Goal: Information Seeking & Learning: Learn about a topic

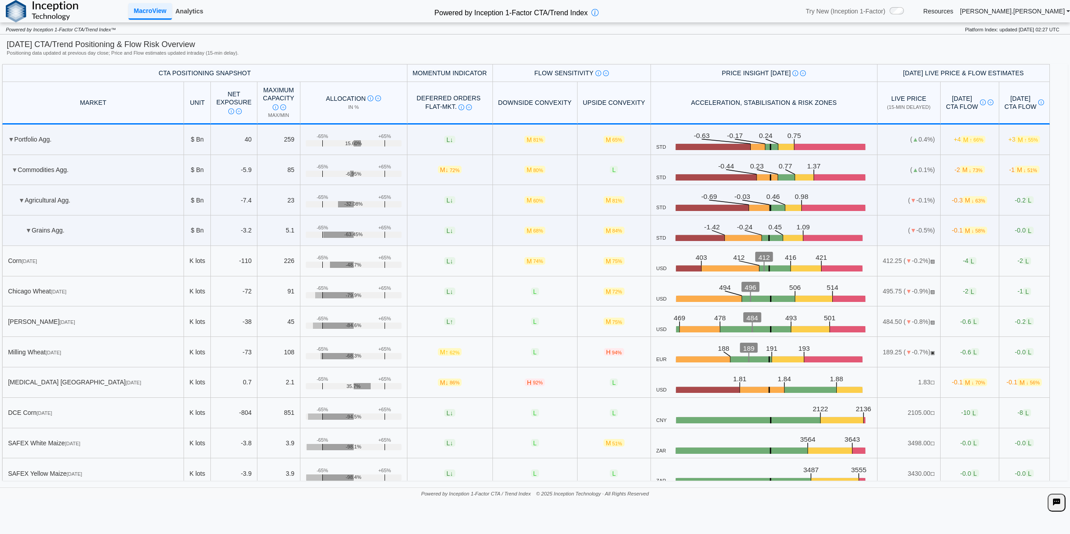
click at [201, 8] on link "Analytics" at bounding box center [189, 11] width 35 height 15
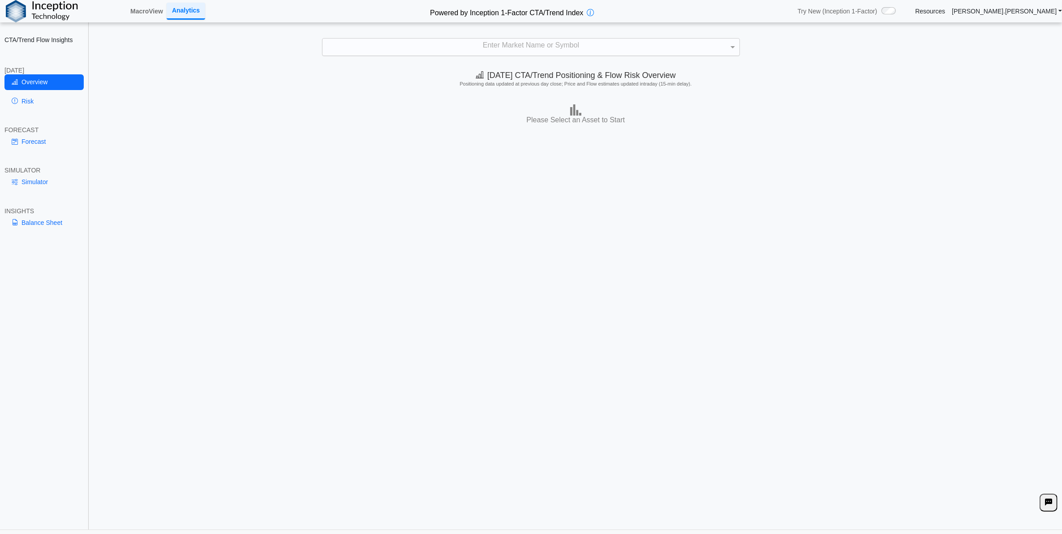
click at [379, 50] on div "Enter Market Name or Symbol" at bounding box center [530, 47] width 416 height 17
type input "*"
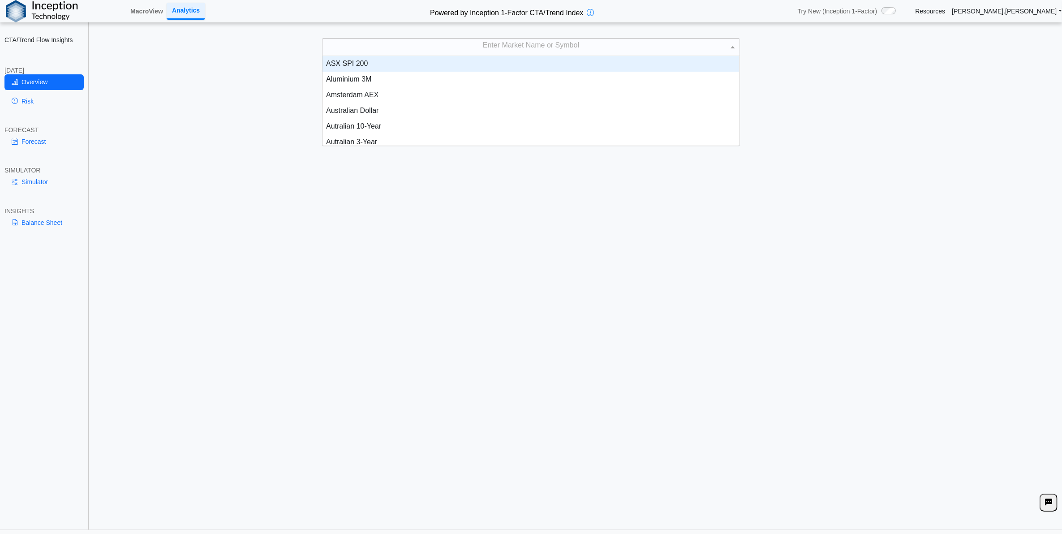
scroll to position [9, 9]
type input "****"
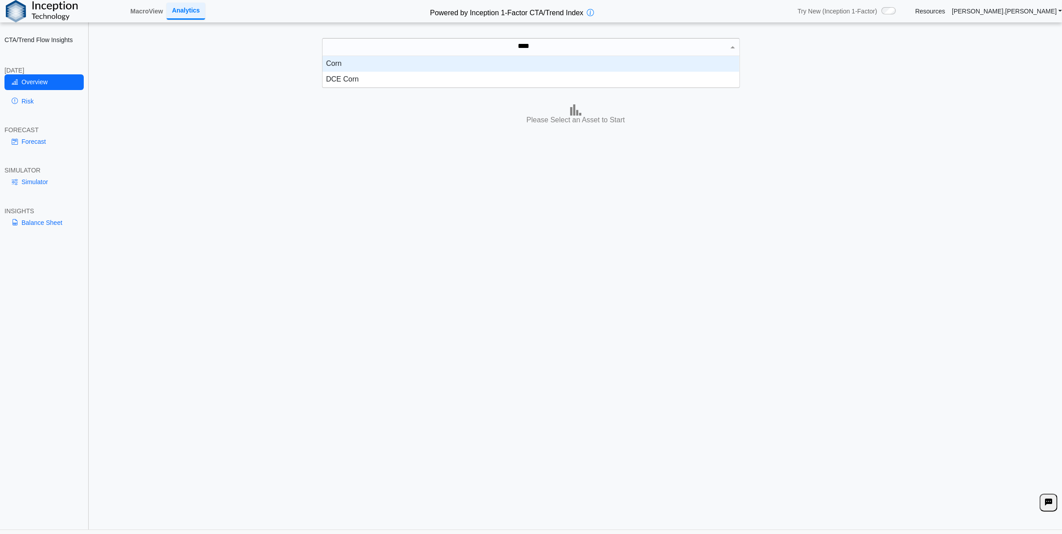
scroll to position [23, 408]
click at [381, 63] on div "Corn" at bounding box center [530, 64] width 416 height 16
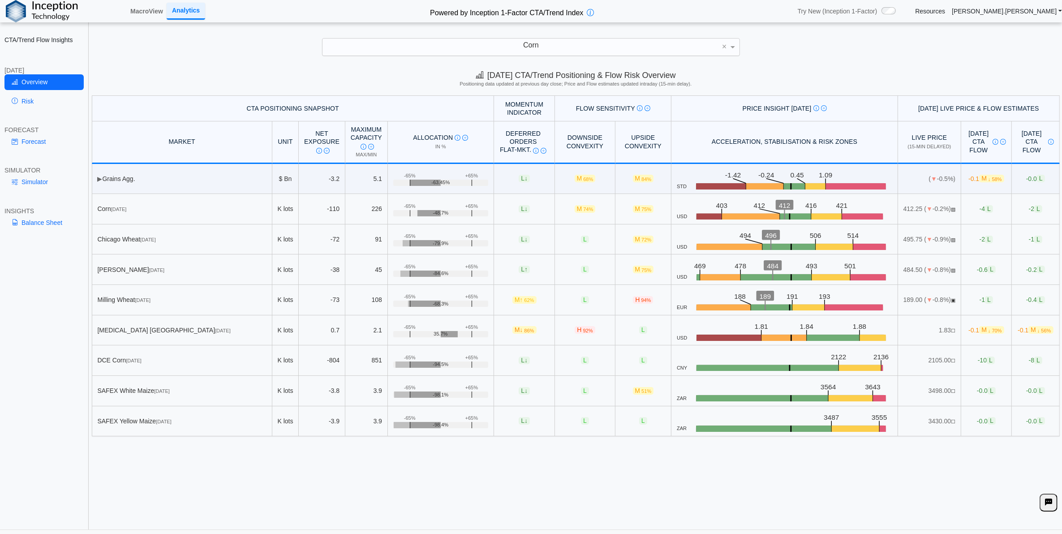
drag, startPoint x: 296, startPoint y: 511, endPoint x: 216, endPoint y: 472, distance: 88.7
click at [296, 511] on div "Today's CTA/Trend Positioning & Flow Risk Overview Positioning data updated at …" at bounding box center [576, 297] width 972 height 464
click at [69, 99] on link "Risk" at bounding box center [43, 101] width 79 height 15
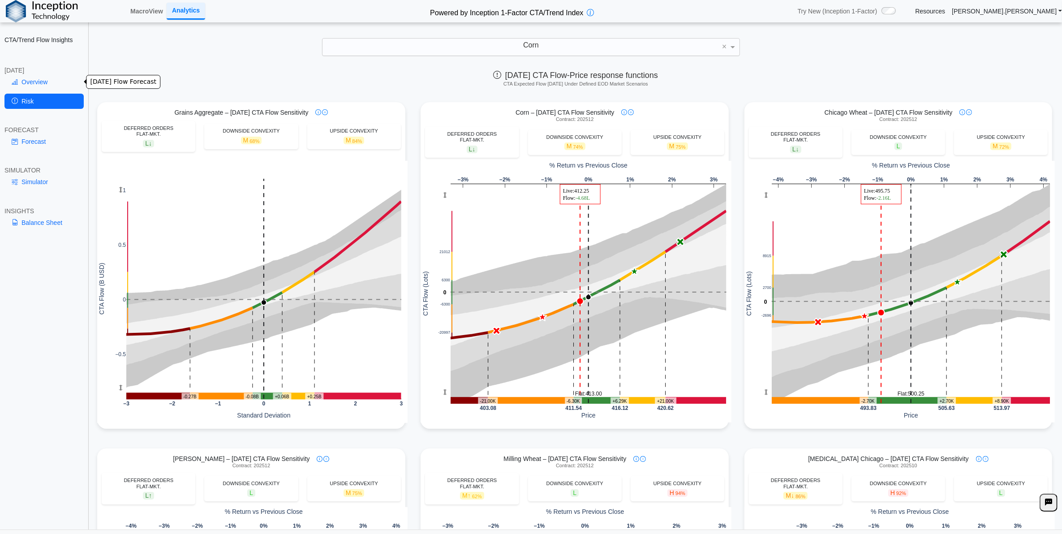
click at [54, 84] on link "Overview" at bounding box center [43, 81] width 79 height 15
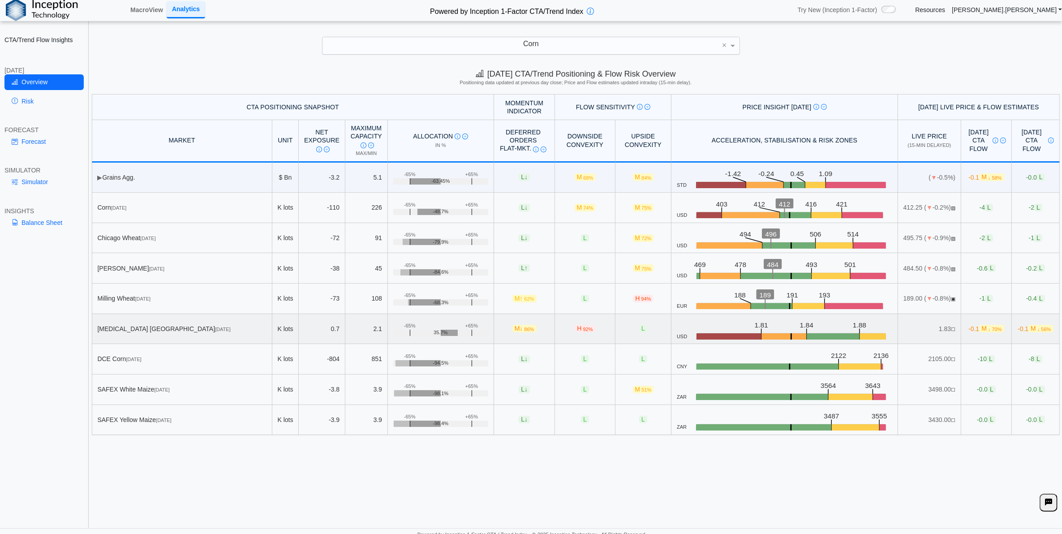
scroll to position [0, 0]
